Goal: Task Accomplishment & Management: Manage account settings

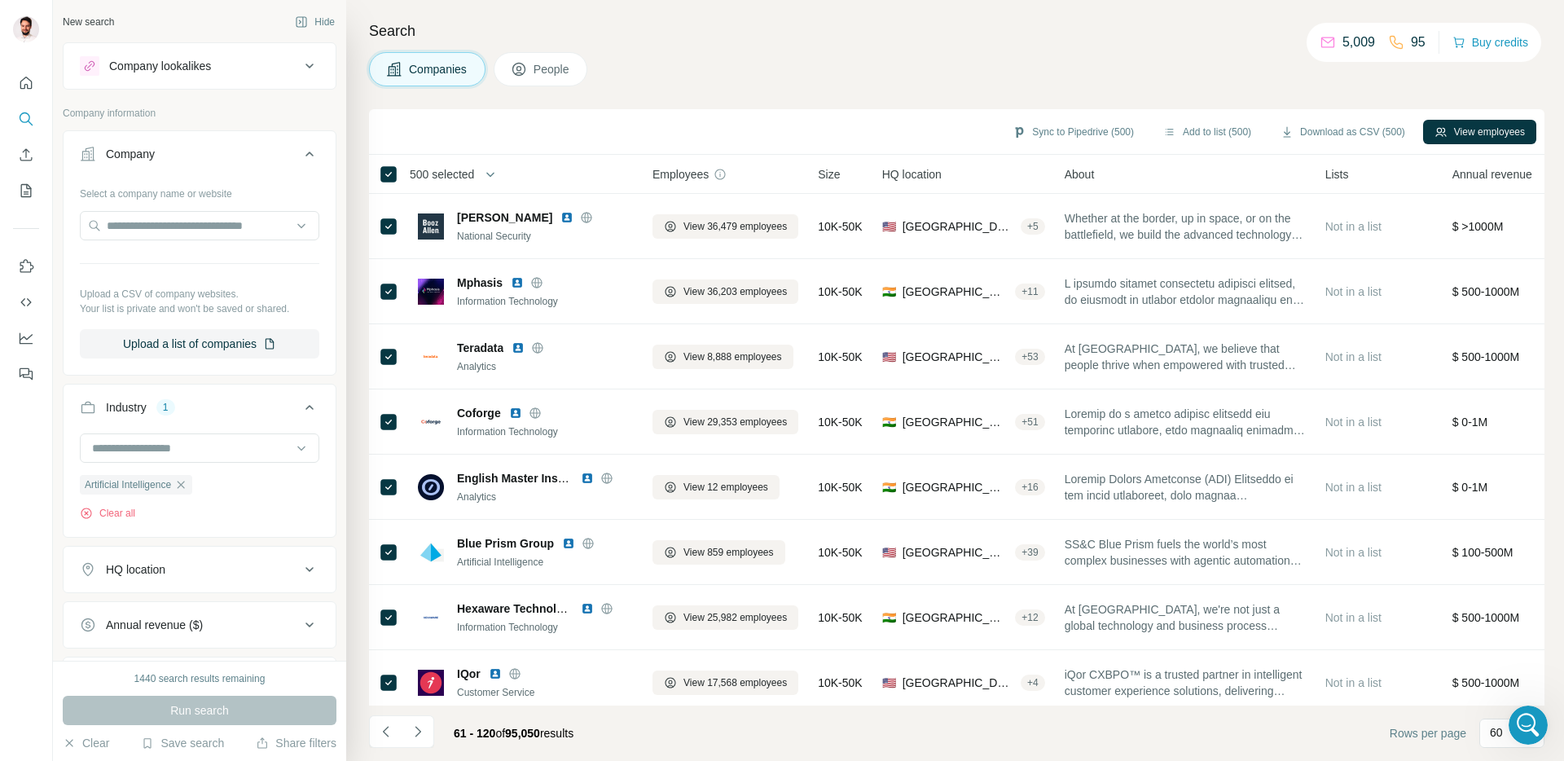
scroll to position [787, 0]
click at [33, 330] on icon "Dashboard" at bounding box center [26, 338] width 16 height 16
click at [28, 192] on icon "My lists" at bounding box center [26, 191] width 16 height 16
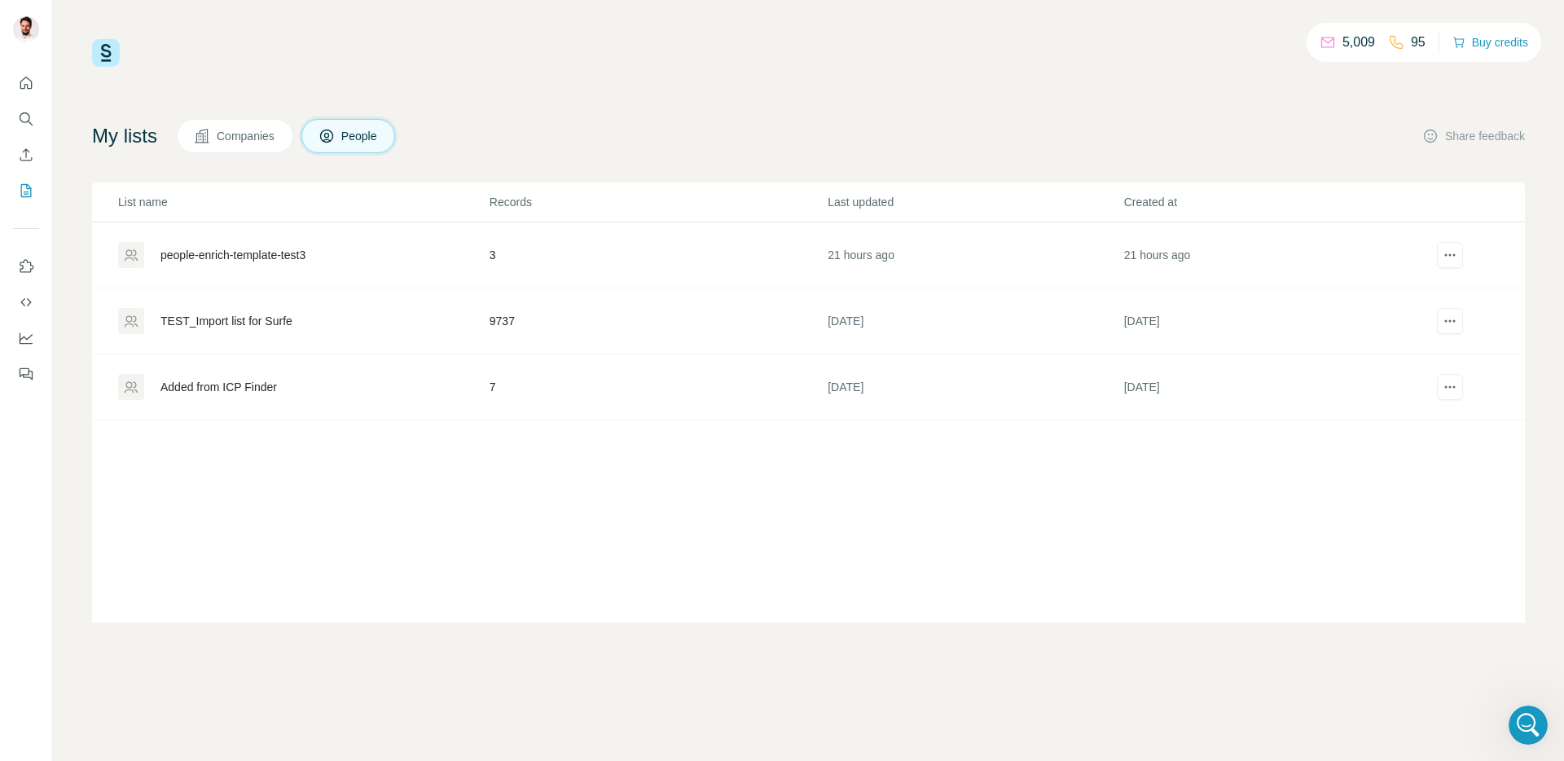
click at [257, 142] on span "Companies" at bounding box center [246, 136] width 59 height 16
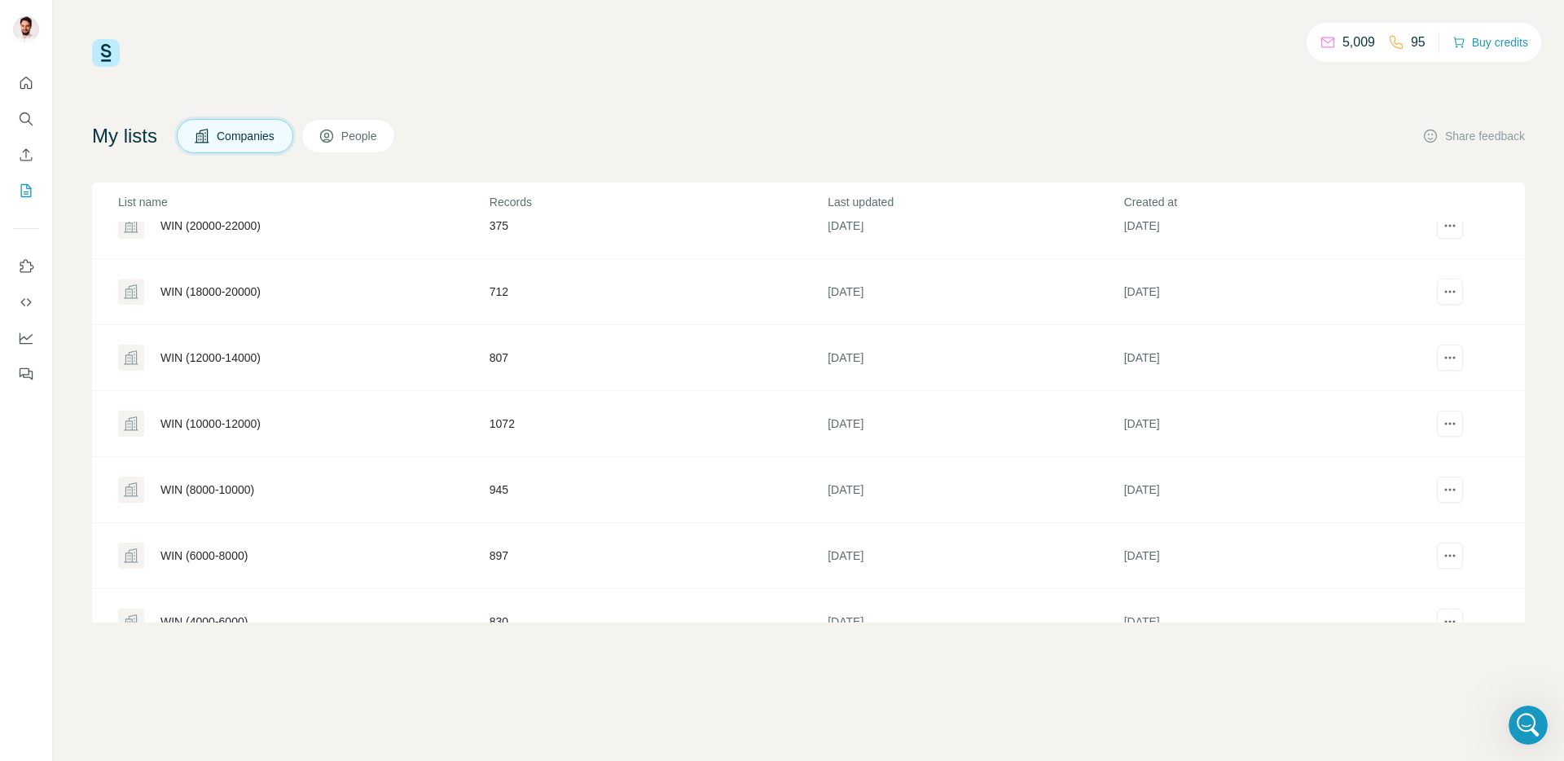
scroll to position [231, 0]
drag, startPoint x: 217, startPoint y: 419, endPoint x: 568, endPoint y: 108, distance: 468.7
click at [568, 108] on div "5,009 95 Buy credits My lists Companies People Share feedback List name Records…" at bounding box center [808, 330] width 1433 height 583
click at [235, 421] on div "WIN (10000-12000)" at bounding box center [211, 420] width 100 height 16
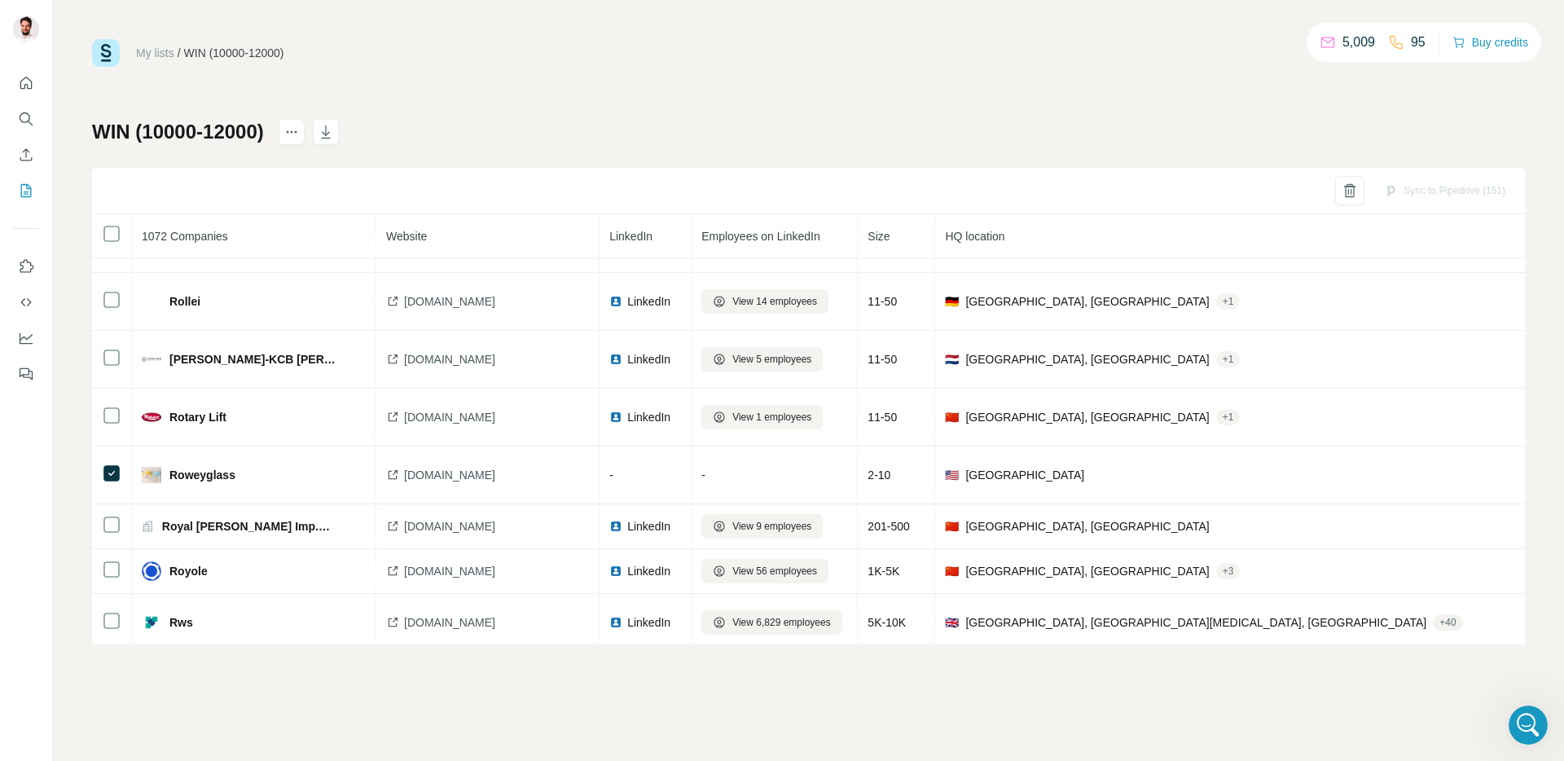
scroll to position [38609, 0]
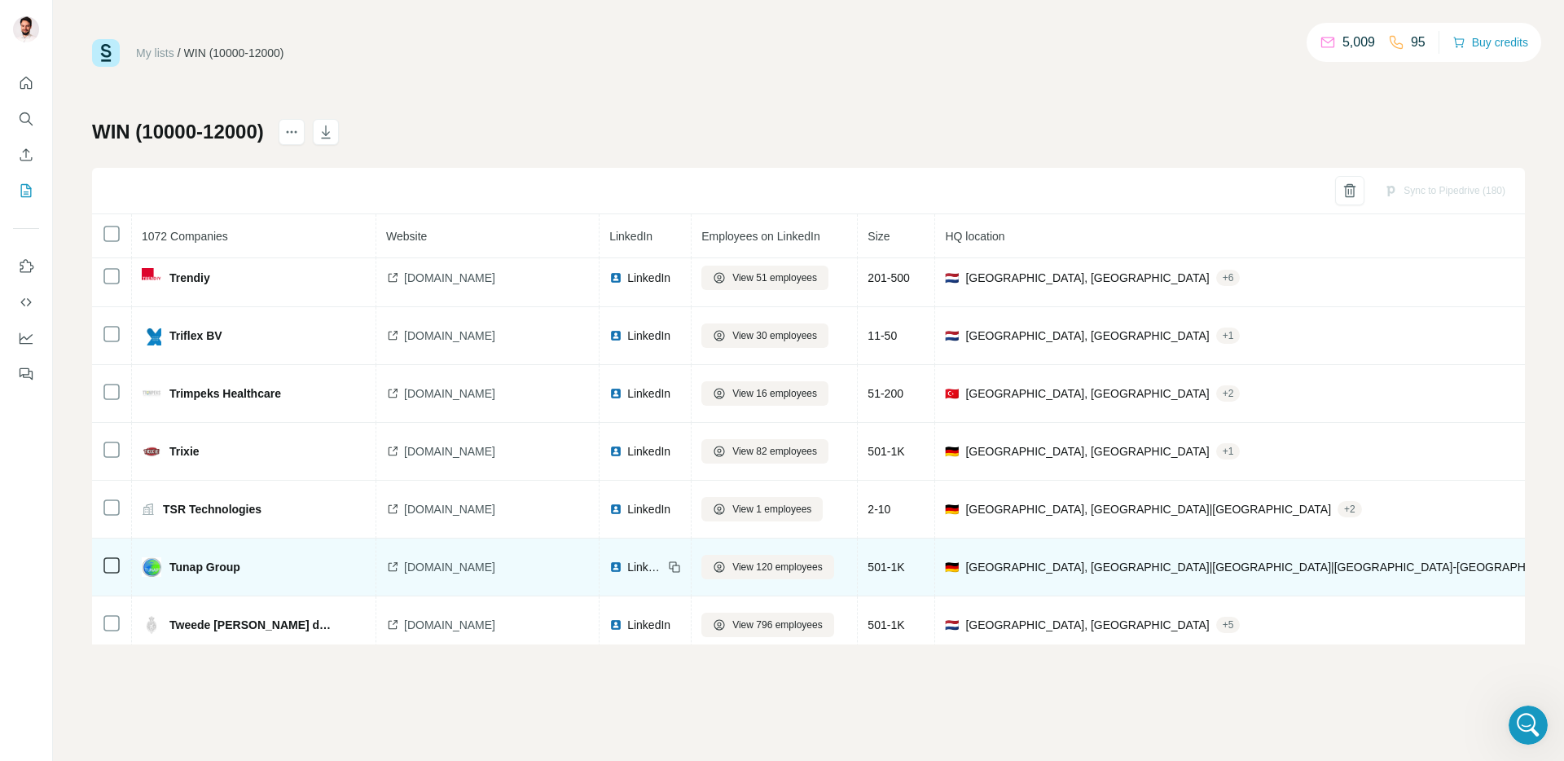
scroll to position [47448, 0]
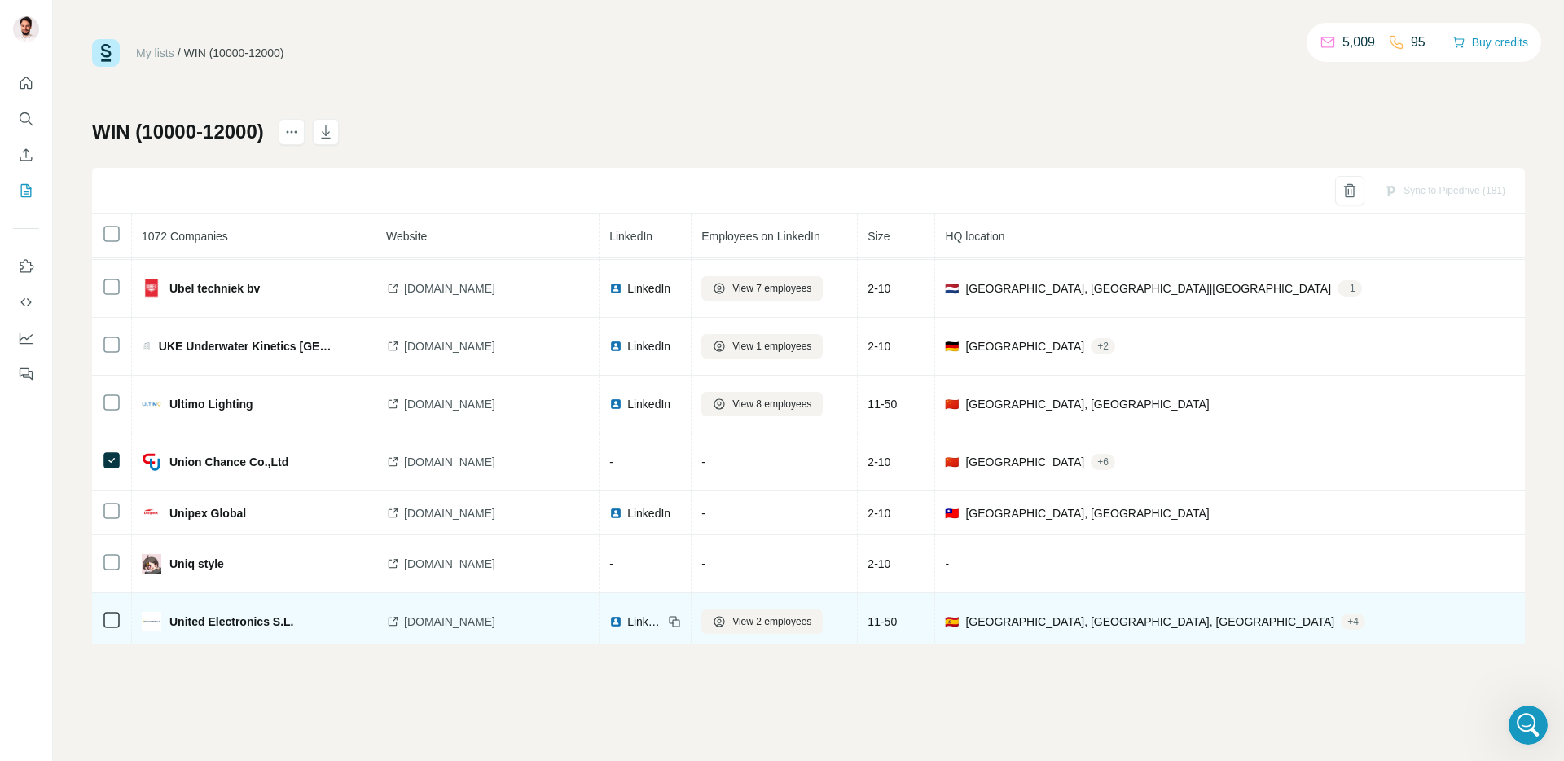
click at [109, 552] on icon at bounding box center [112, 562] width 20 height 20
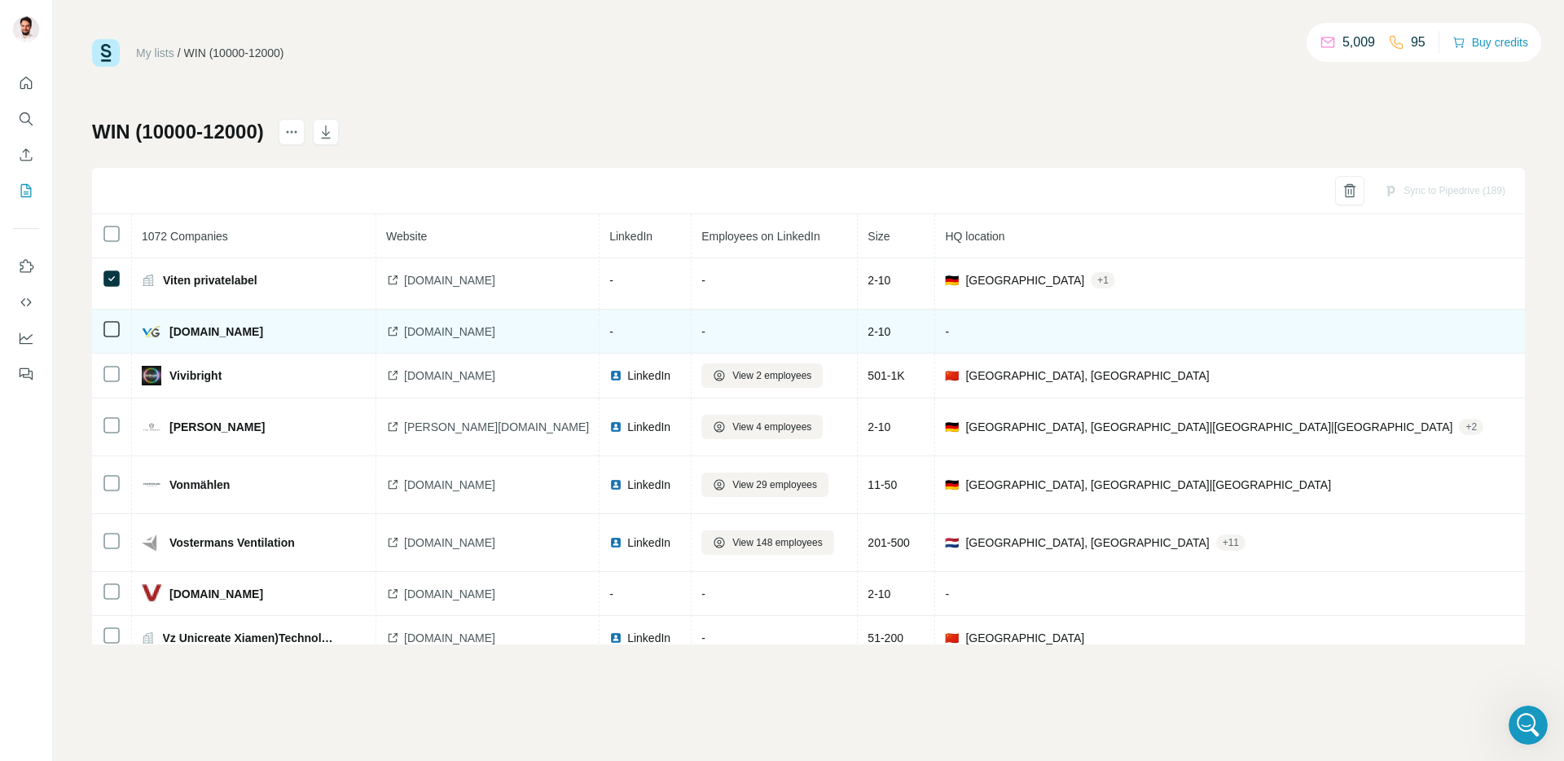
scroll to position [48958, 0]
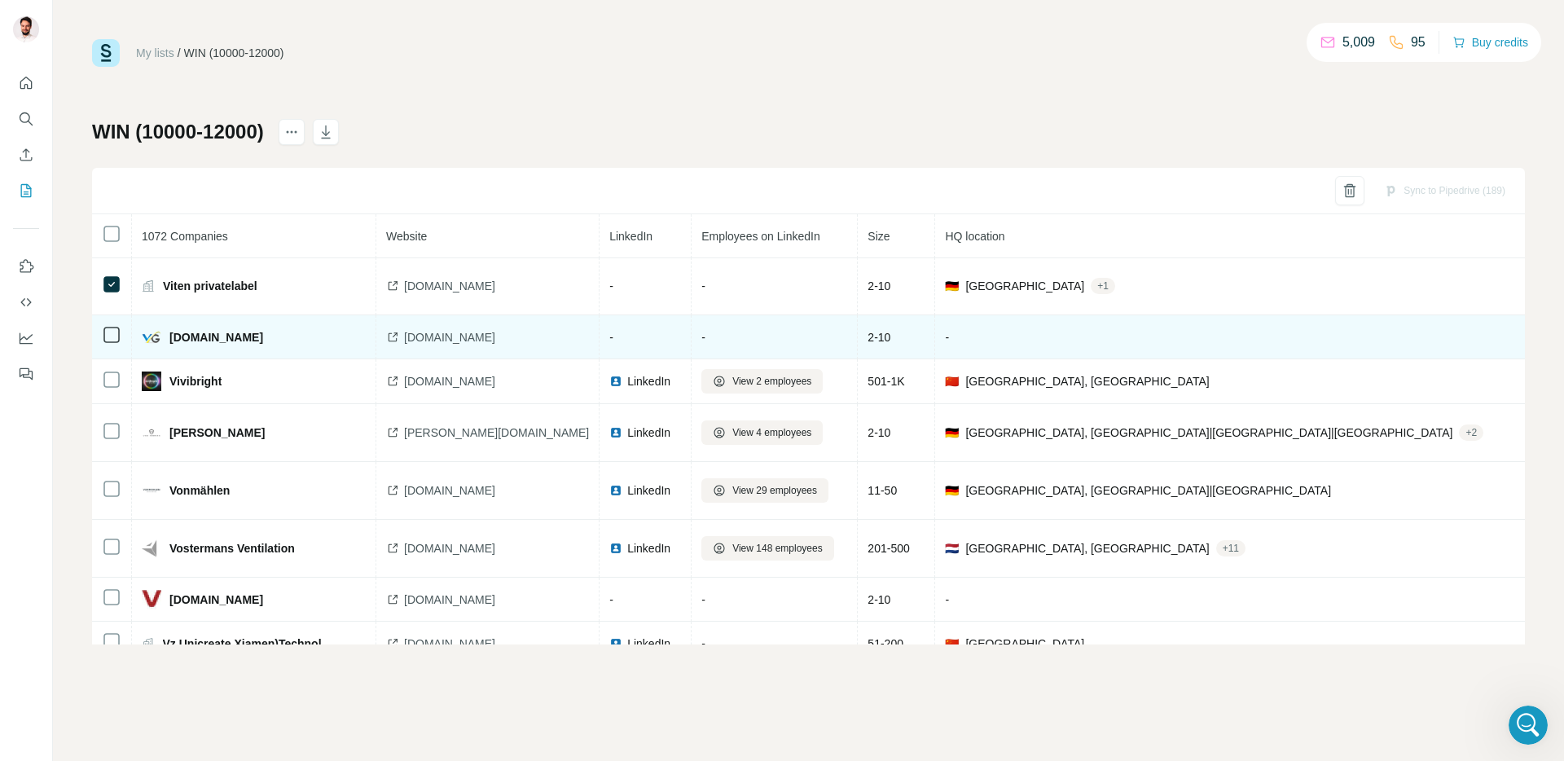
click at [99, 359] on td at bounding box center [112, 337] width 40 height 44
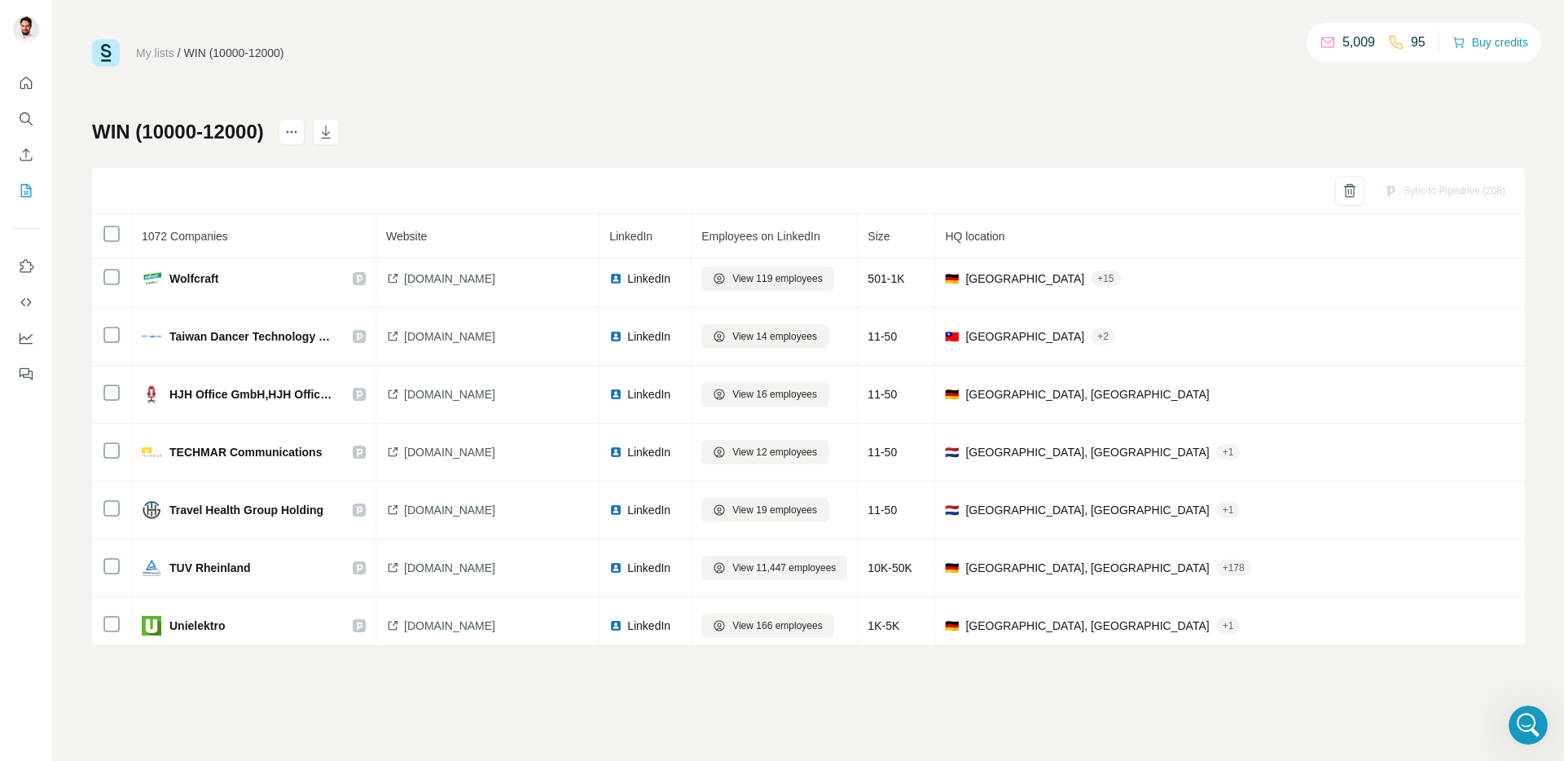
scroll to position [58413, 0]
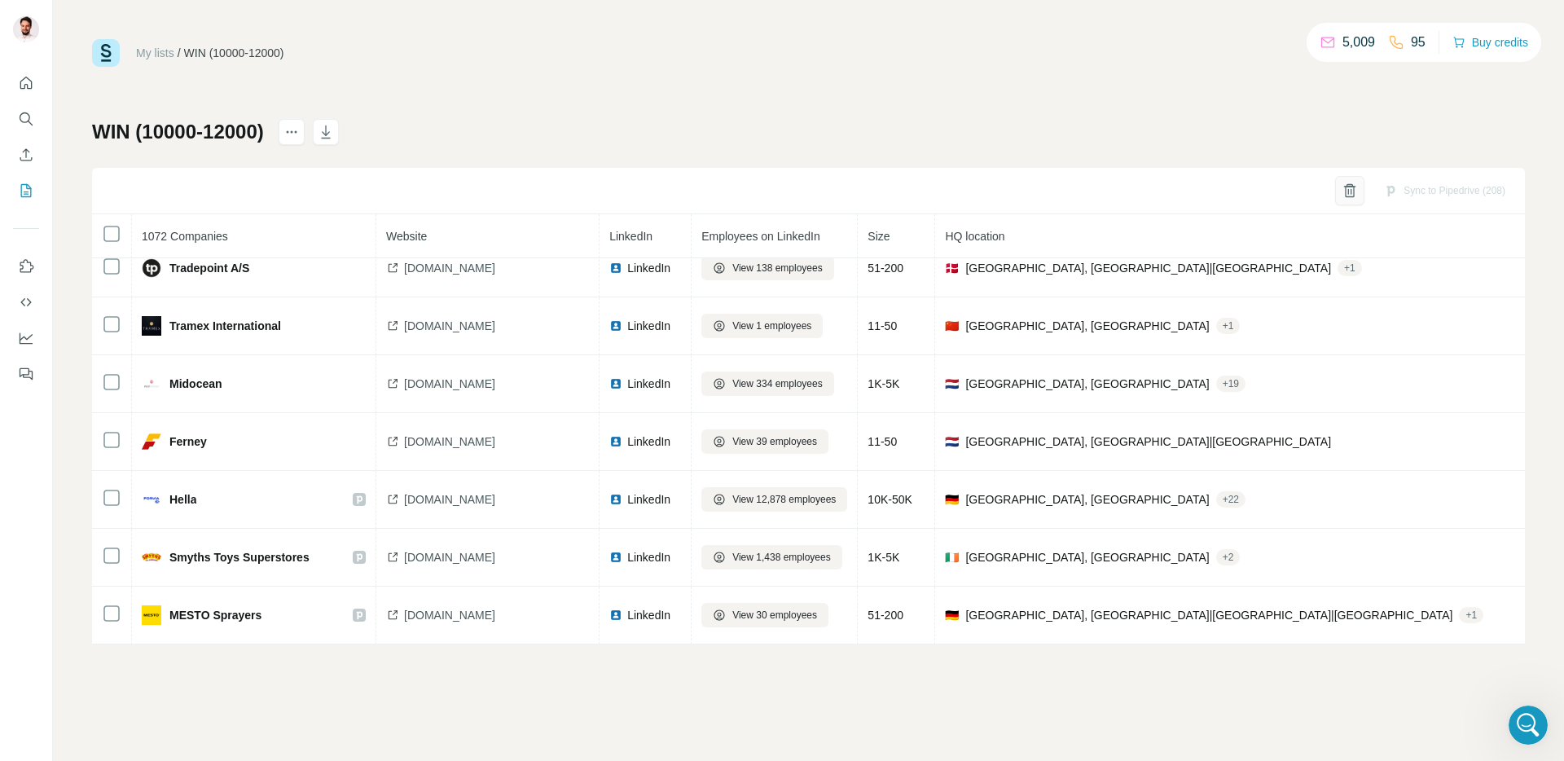
click at [1344, 187] on icon "button" at bounding box center [1350, 191] width 16 height 16
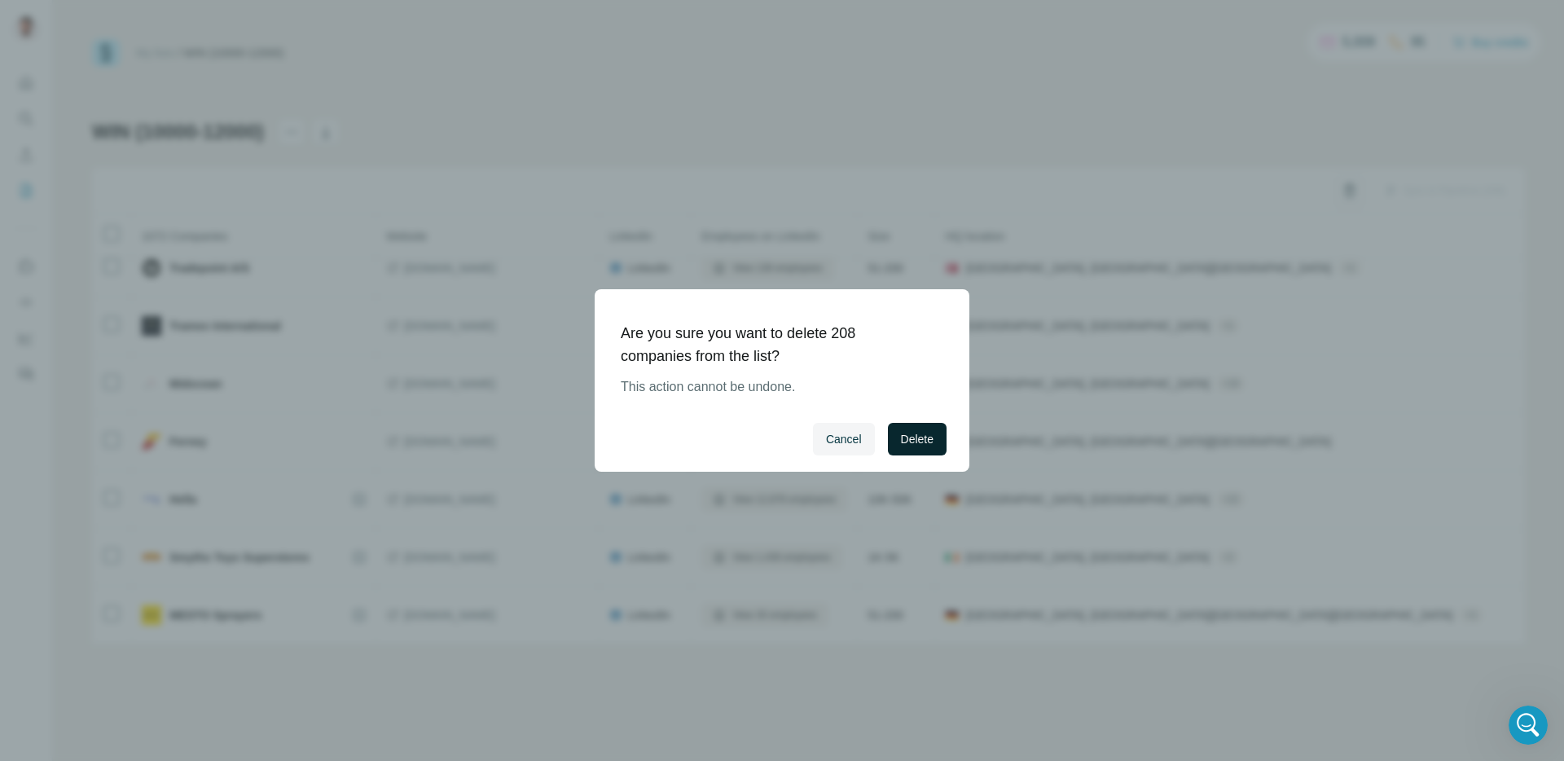
click at [929, 438] on span "Delete" at bounding box center [917, 439] width 33 height 16
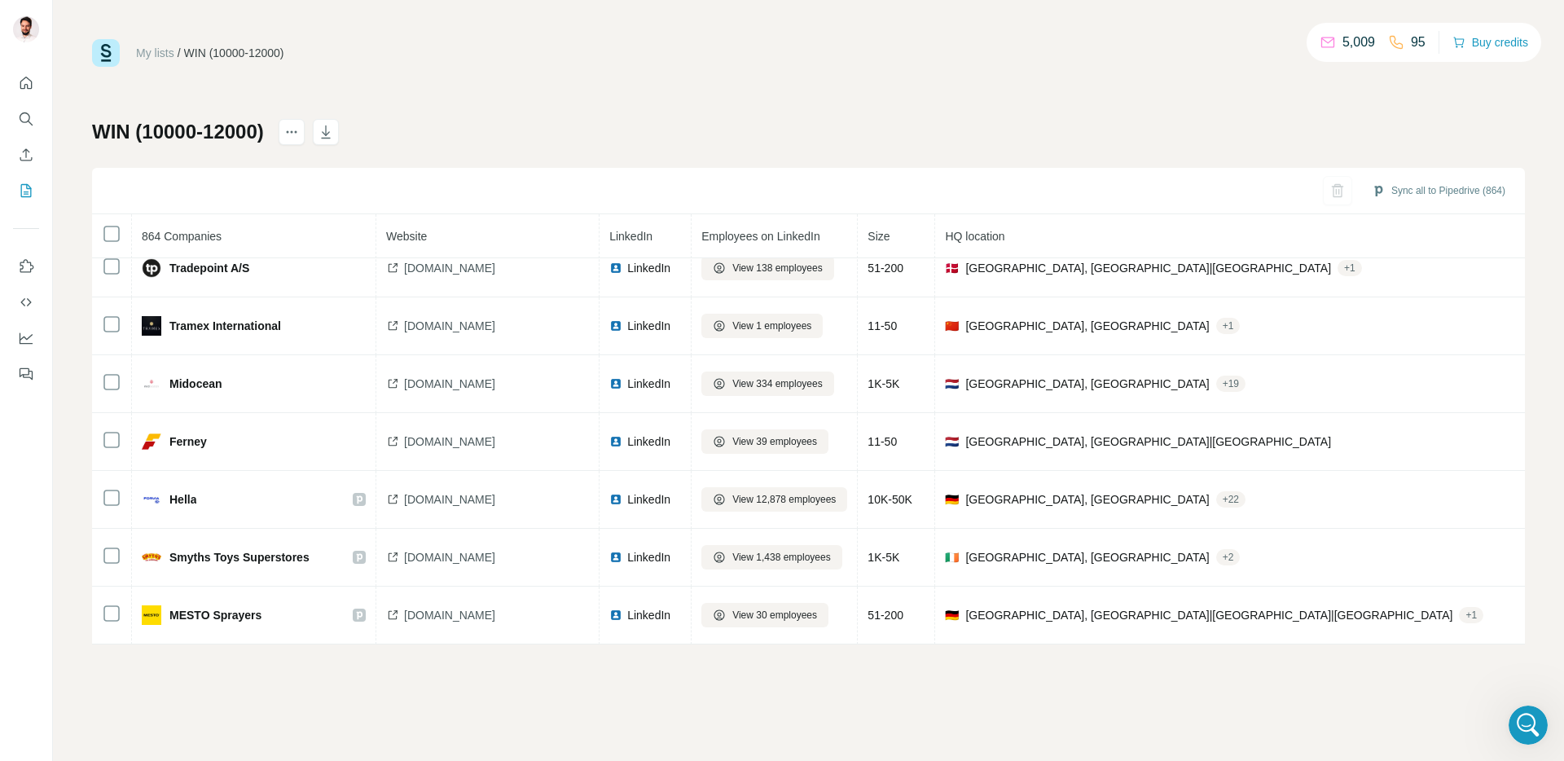
scroll to position [47189, 0]
click at [528, 104] on div "My lists / WIN (10000-12000) 5,009 95 Buy credits WIN (10000-12000) Sync all to…" at bounding box center [808, 341] width 1433 height 605
